Goal: Find specific page/section: Find specific page/section

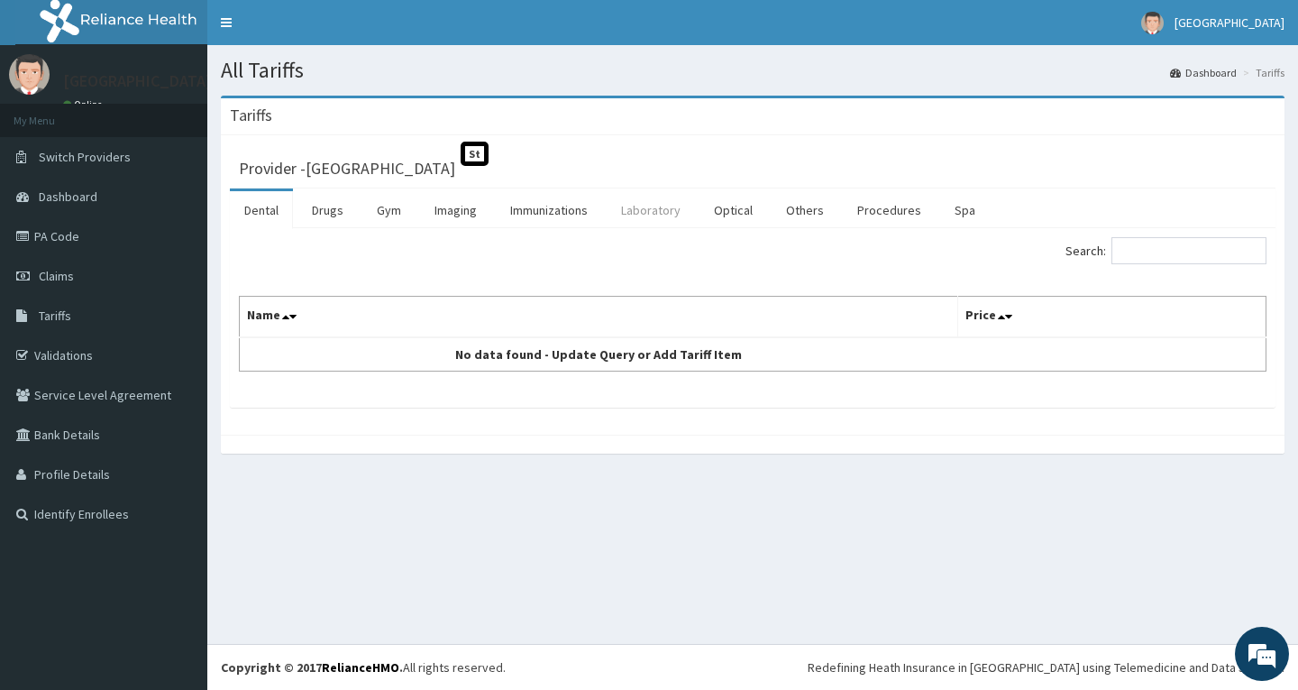
click at [631, 215] on link "Laboratory" at bounding box center [651, 210] width 88 height 38
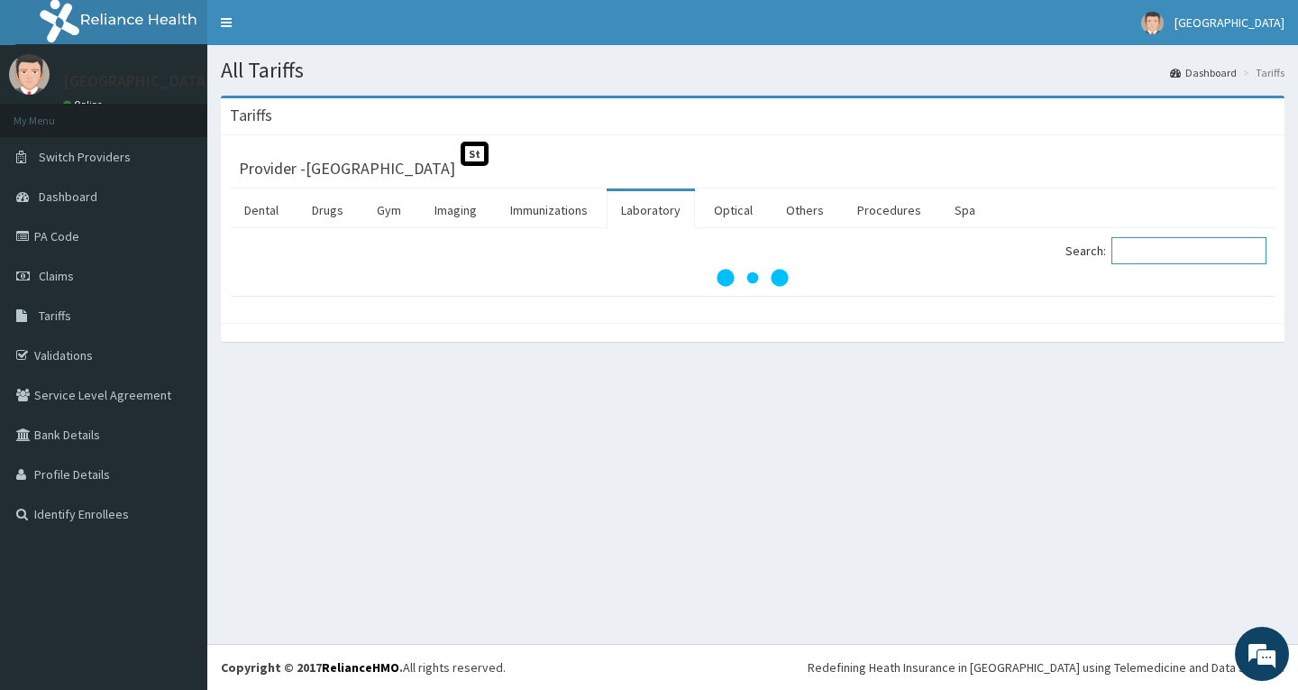
click at [1153, 256] on input "Search:" at bounding box center [1189, 250] width 155 height 27
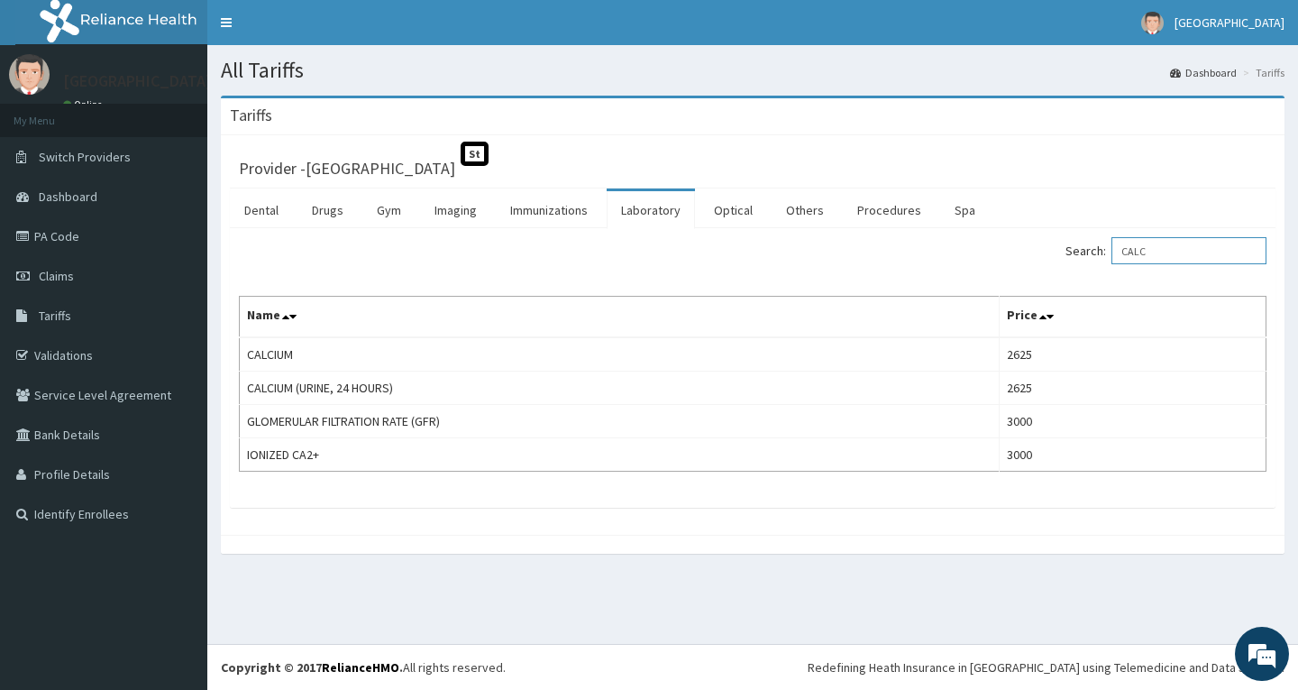
type input "CALC"
click at [343, 213] on link "Drugs" at bounding box center [328, 210] width 60 height 38
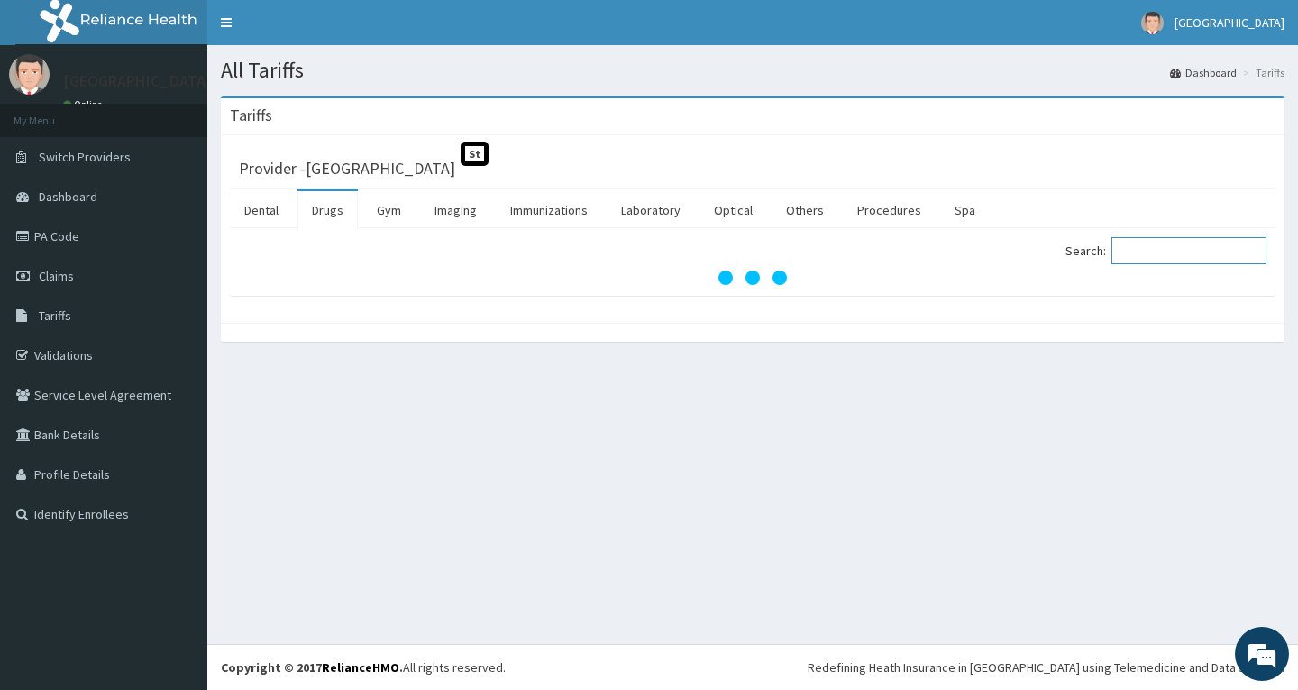
click at [1187, 264] on input "Search:" at bounding box center [1189, 250] width 155 height 27
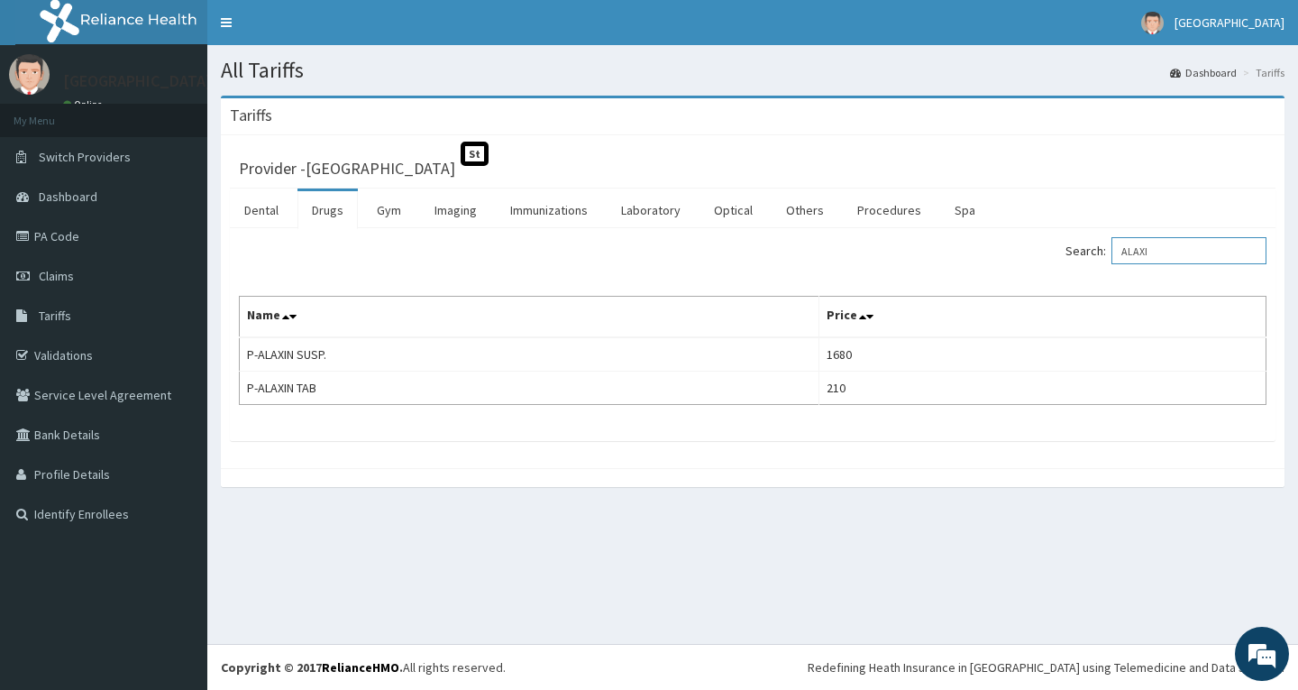
type input "ALAXI"
